Goal: Task Accomplishment & Management: Complete application form

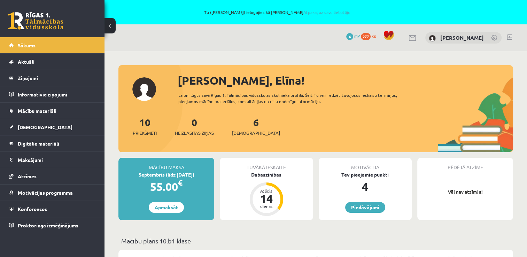
click at [269, 205] on div "dienas" at bounding box center [266, 206] width 21 height 4
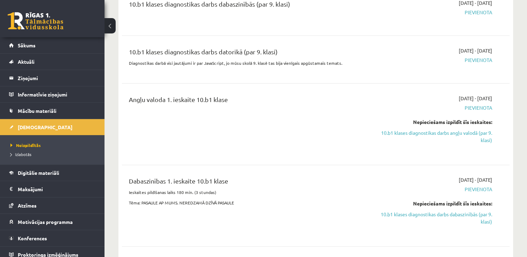
scroll to position [174, 0]
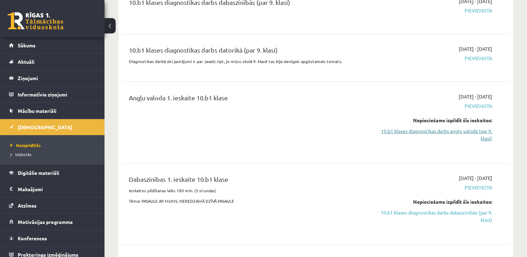
click at [467, 134] on link "10.b1 klases diagnostikas darbs angļu valodā (par 9. klasi)" at bounding box center [435, 135] width 114 height 15
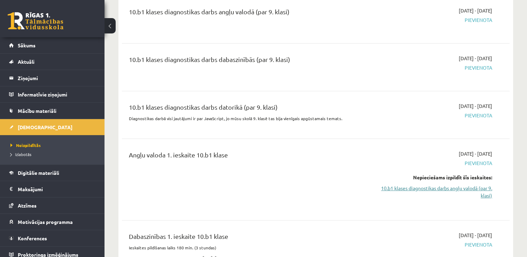
click at [470, 189] on link "10.b1 klases diagnostikas darbs angļu valodā (par 9. klasi)" at bounding box center [435, 192] width 114 height 15
click at [471, 189] on link "10.b1 klases diagnostikas darbs angļu valodā (par 9. klasi)" at bounding box center [435, 192] width 114 height 15
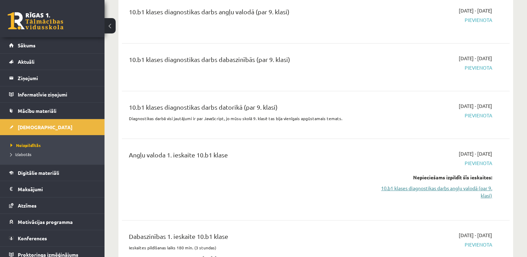
click at [471, 189] on link "10.b1 klases diagnostikas darbs angļu valodā (par 9. klasi)" at bounding box center [435, 192] width 114 height 15
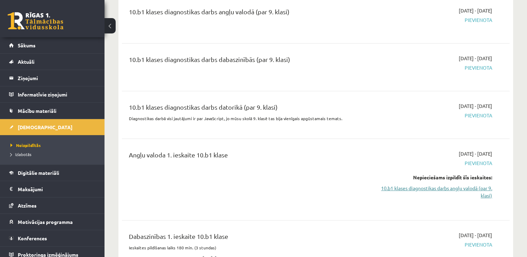
click at [471, 189] on link "10.b1 klases diagnostikas darbs angļu valodā (par 9. klasi)" at bounding box center [435, 192] width 114 height 15
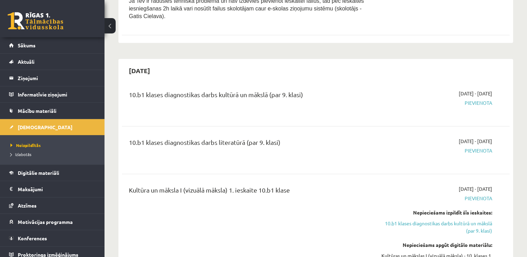
scroll to position [535, 0]
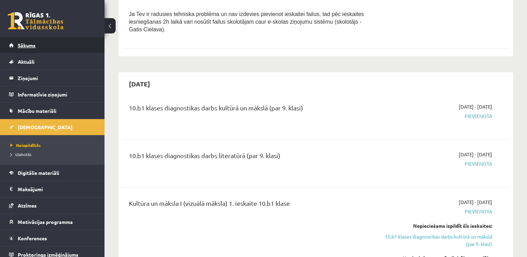
click at [31, 45] on span "Sākums" at bounding box center [27, 45] width 18 height 6
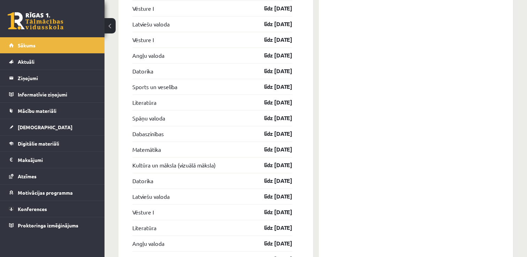
scroll to position [1159, 0]
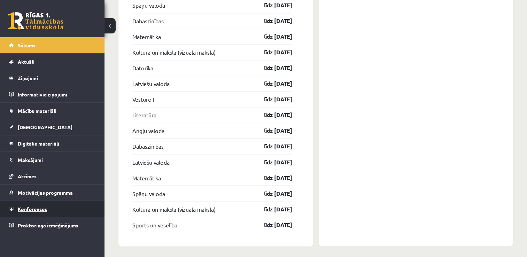
click at [40, 208] on span "Konferences" at bounding box center [32, 209] width 29 height 6
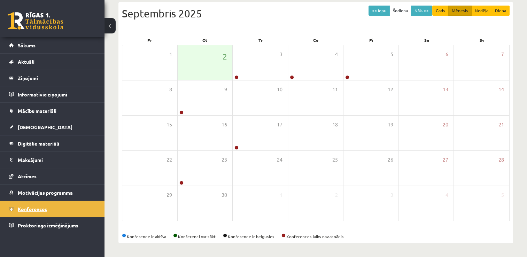
scroll to position [100, 0]
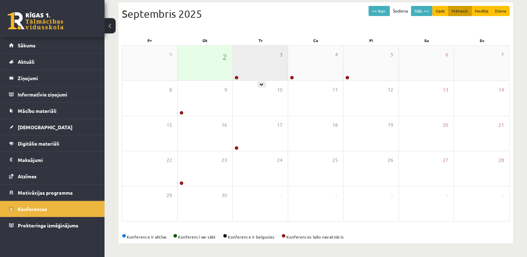
click at [247, 57] on div "3" at bounding box center [260, 63] width 55 height 35
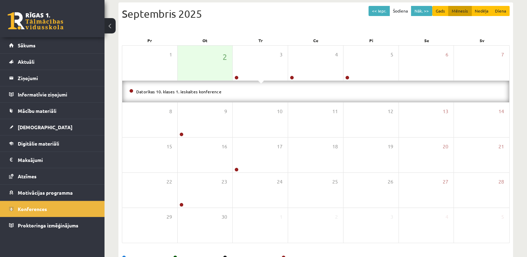
click at [233, 92] on li "Datorikas 10. klases 1. ieskaites konference" at bounding box center [315, 92] width 373 height 8
click at [159, 96] on div "Datorikas 10. klases 1. ieskaites konference" at bounding box center [315, 92] width 387 height 22
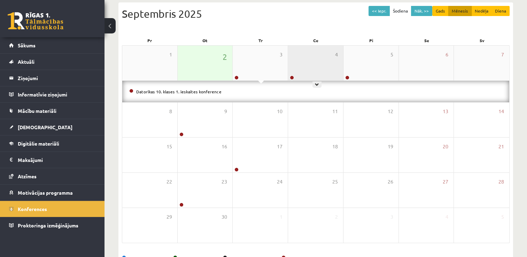
click at [319, 71] on div "4" at bounding box center [315, 63] width 55 height 35
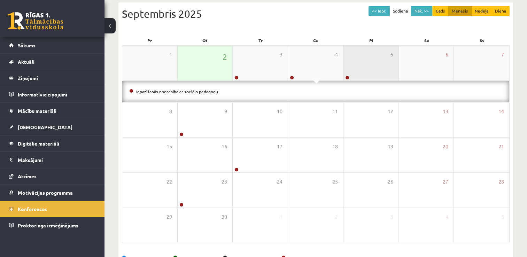
click at [359, 67] on div "5" at bounding box center [371, 63] width 55 height 35
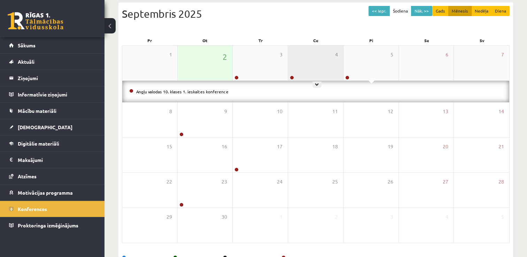
click at [328, 66] on div "4" at bounding box center [315, 63] width 55 height 35
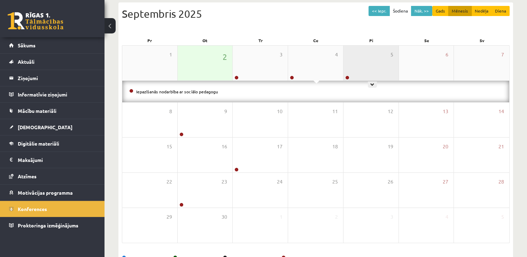
click at [355, 63] on div "5" at bounding box center [371, 63] width 55 height 35
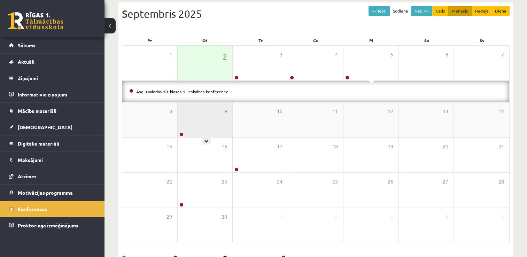
click at [218, 125] on div "9" at bounding box center [205, 119] width 55 height 35
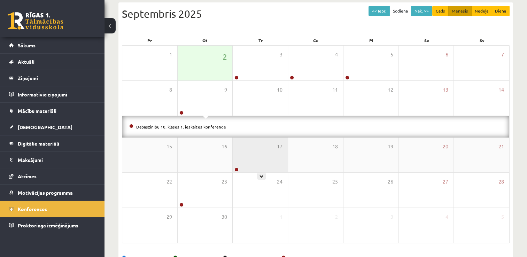
click at [250, 158] on div "17" at bounding box center [260, 155] width 55 height 35
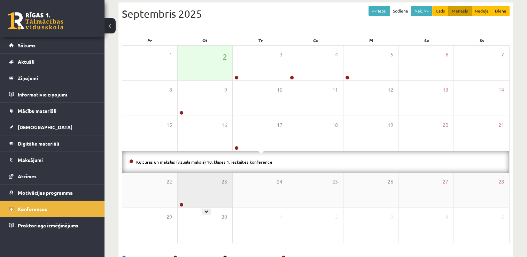
click at [195, 197] on div "23" at bounding box center [205, 190] width 55 height 35
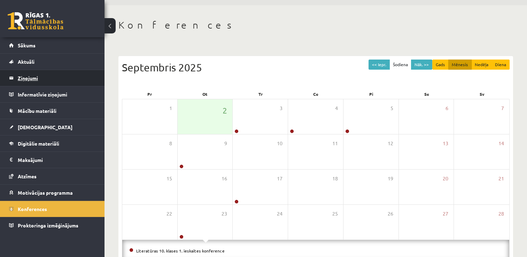
scroll to position [17, 0]
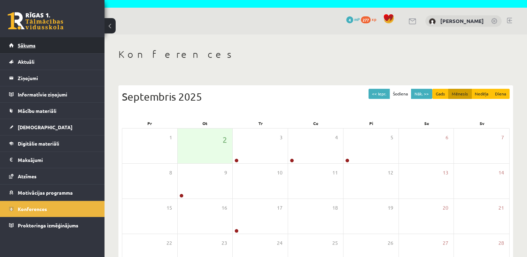
click at [41, 42] on link "Sākums" at bounding box center [52, 45] width 87 height 16
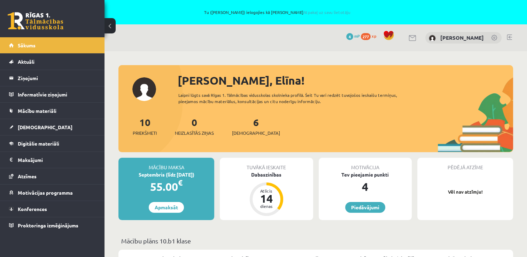
click at [241, 125] on div "6 Ieskaites" at bounding box center [256, 126] width 48 height 22
click at [252, 130] on span "[DEMOGRAPHIC_DATA]" at bounding box center [256, 133] width 48 height 7
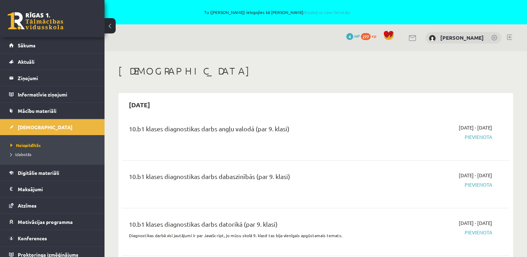
click at [477, 139] on span "Pievienota" at bounding box center [435, 137] width 114 height 7
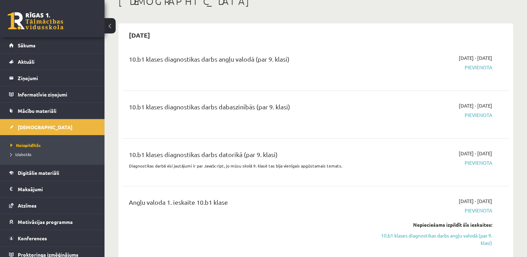
click at [477, 122] on div "2025-09-01 - 2025-09-15 Pievienota" at bounding box center [435, 114] width 125 height 25
click at [480, 173] on div "2025-09-01 - 2025-09-15 Pievienota" at bounding box center [435, 162] width 125 height 25
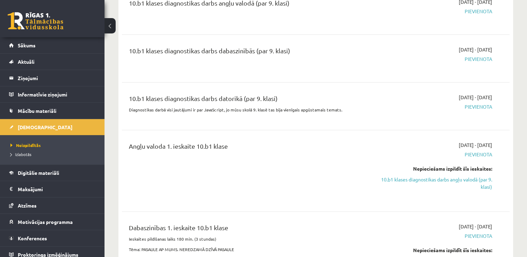
scroll to position [139, 0]
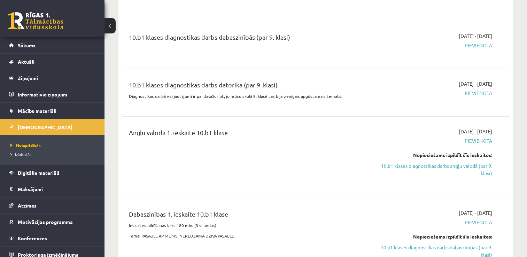
click at [475, 141] on span "Pievienota" at bounding box center [435, 140] width 114 height 7
click at [475, 163] on link "10.b1 klases diagnostikas darbs angļu valodā (par 9. klasi)" at bounding box center [435, 169] width 114 height 15
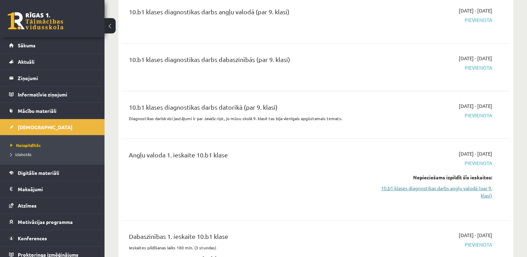
click at [474, 189] on link "10.b1 klases diagnostikas darbs angļu valodā (par 9. klasi)" at bounding box center [435, 192] width 114 height 15
drag, startPoint x: 474, startPoint y: 189, endPoint x: 373, endPoint y: 204, distance: 102.9
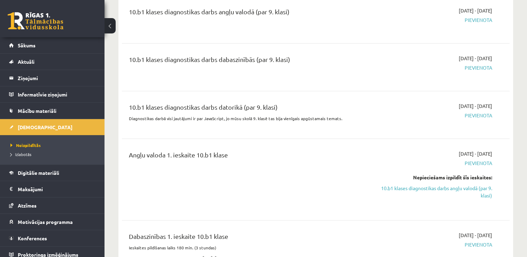
click at [373, 204] on div "2025-09-01 - 2025-09-15 Pievienota Nepieciešams izpildīt šīs ieskaites: 10.b1 k…" at bounding box center [435, 179] width 125 height 59
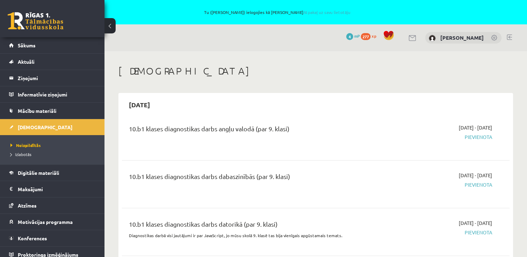
scroll to position [117, 0]
